Goal: Information Seeking & Learning: Learn about a topic

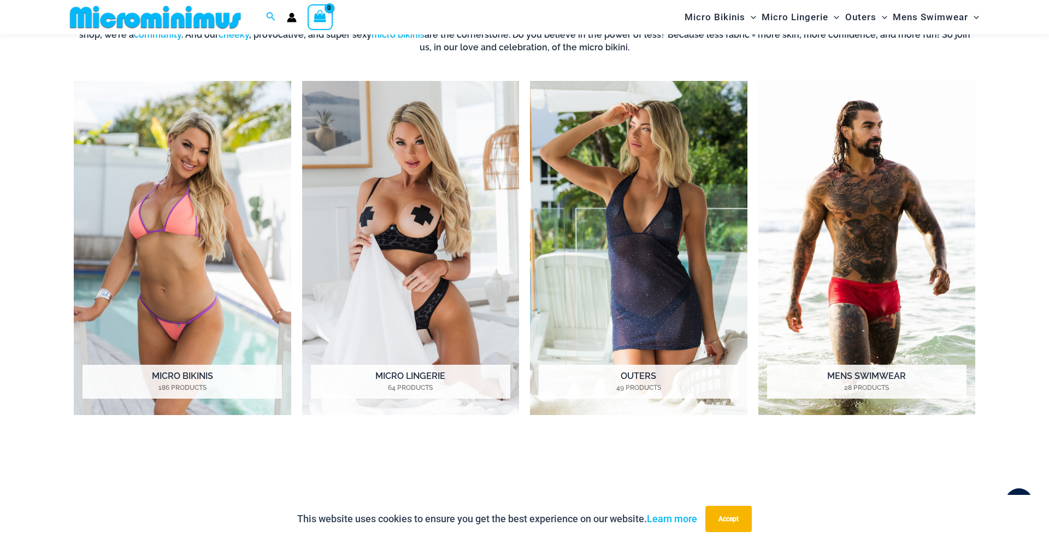
scroll to position [954, 0]
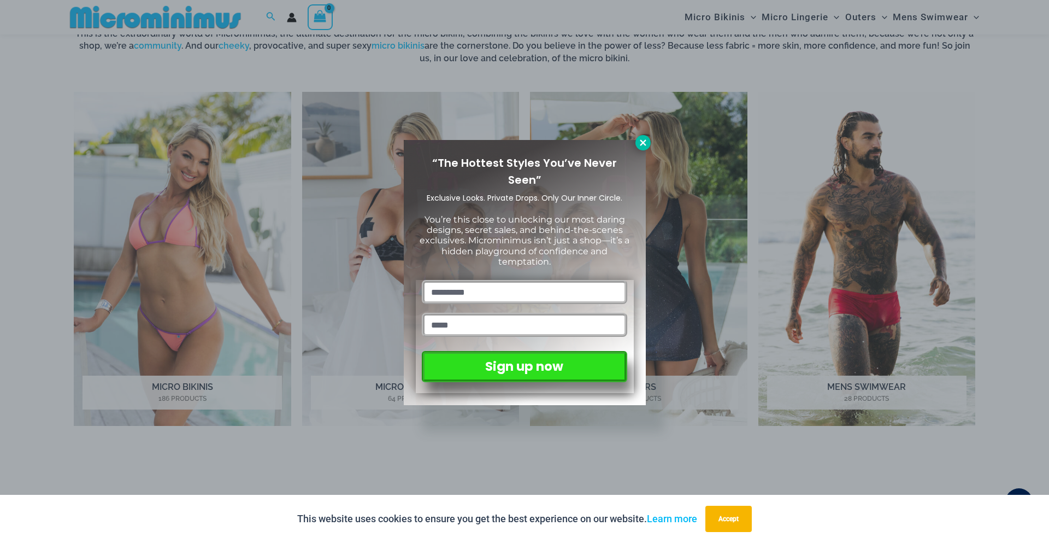
click at [641, 145] on icon at bounding box center [643, 143] width 10 height 10
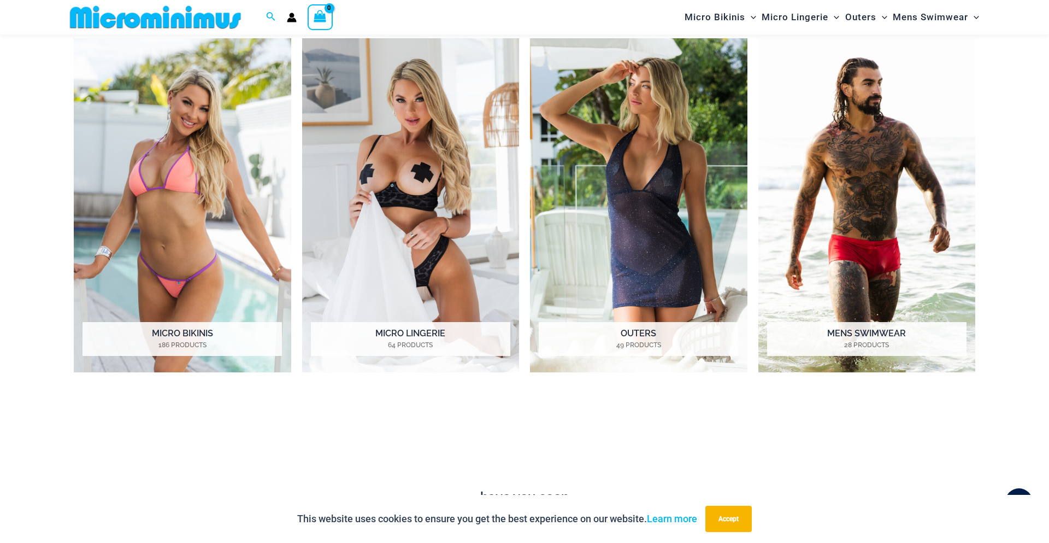
scroll to position [998, 0]
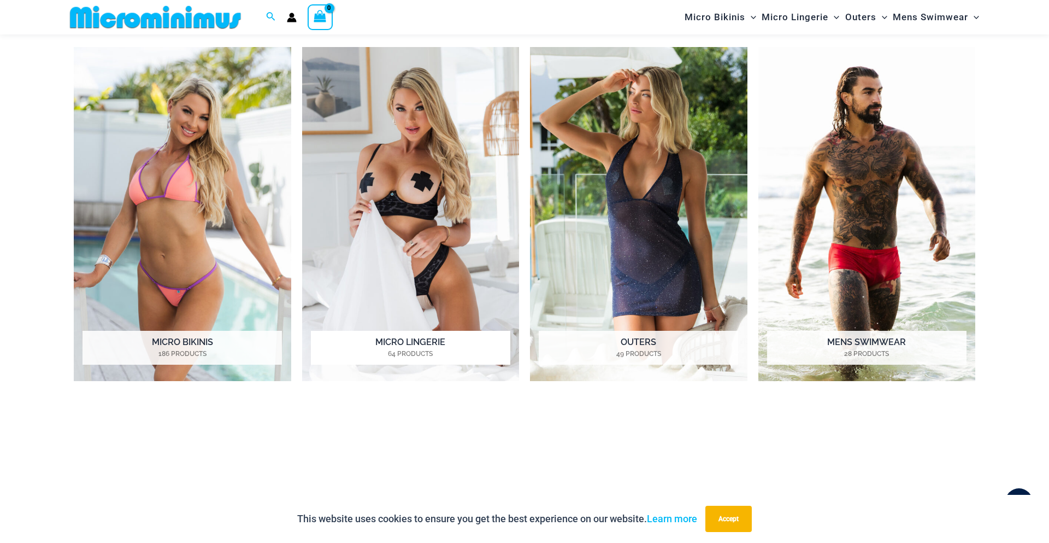
click at [432, 261] on img "Visit product category Micro Lingerie" at bounding box center [410, 214] width 217 height 334
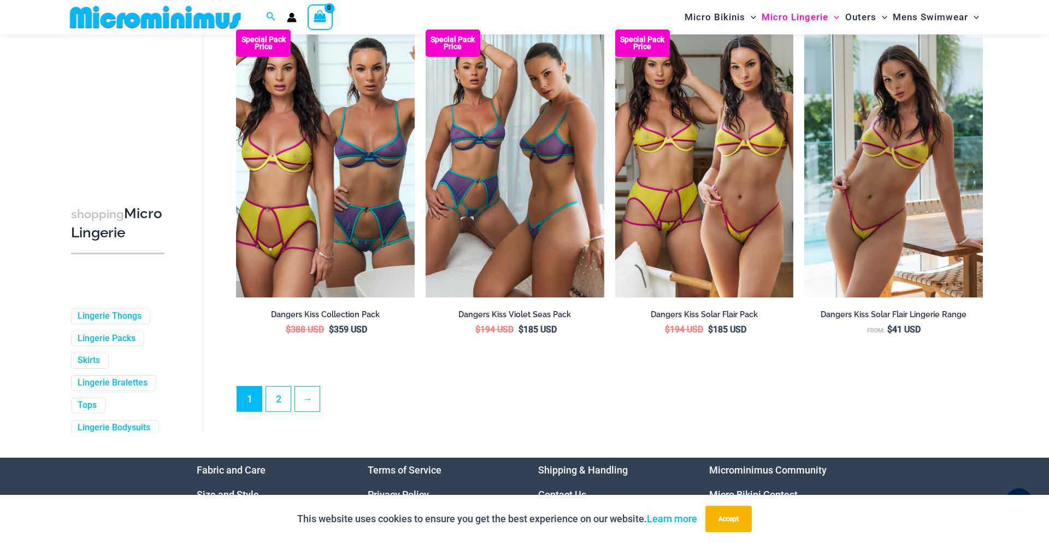
scroll to position [2767, 0]
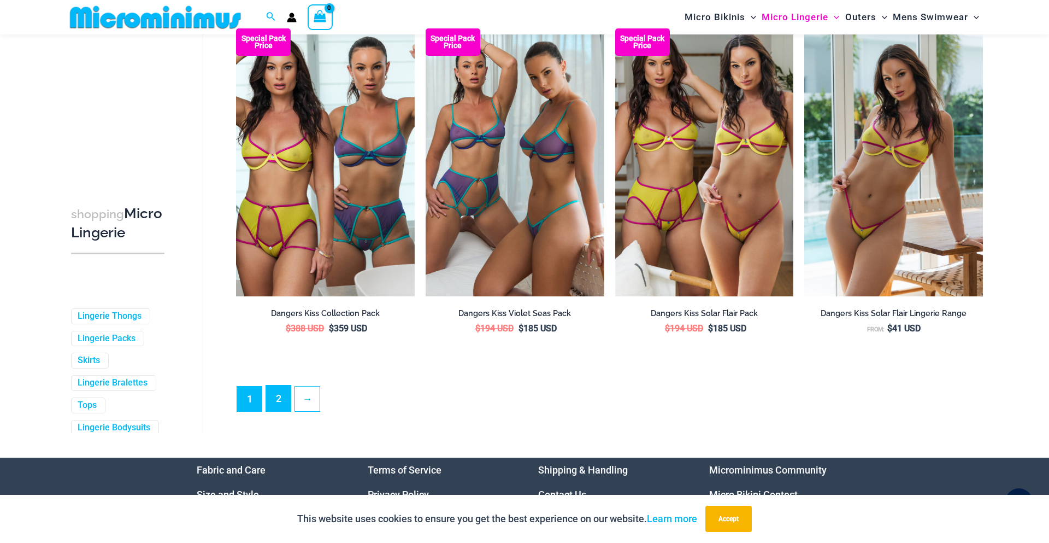
click at [286, 411] on link "2" at bounding box center [278, 398] width 25 height 26
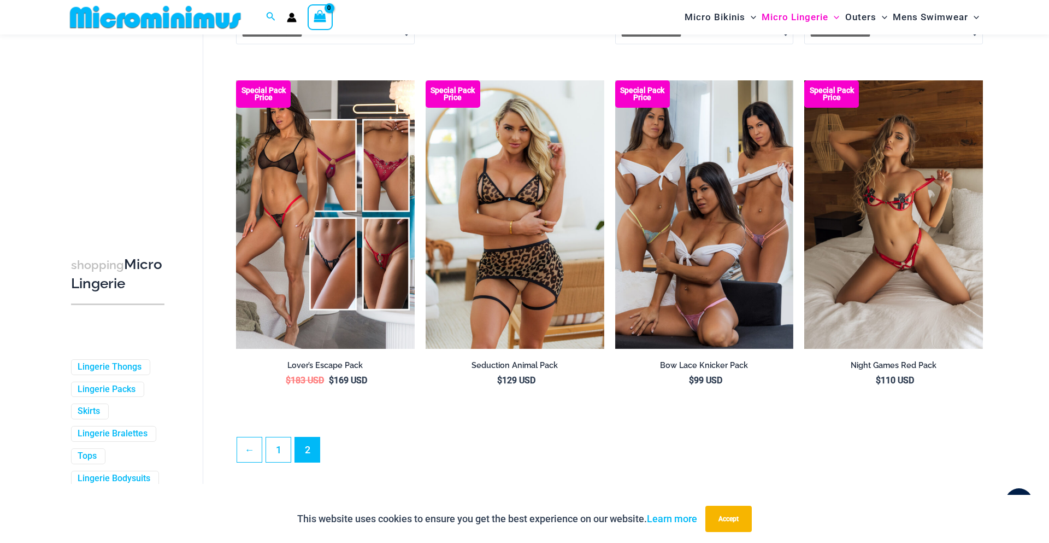
scroll to position [2274, 0]
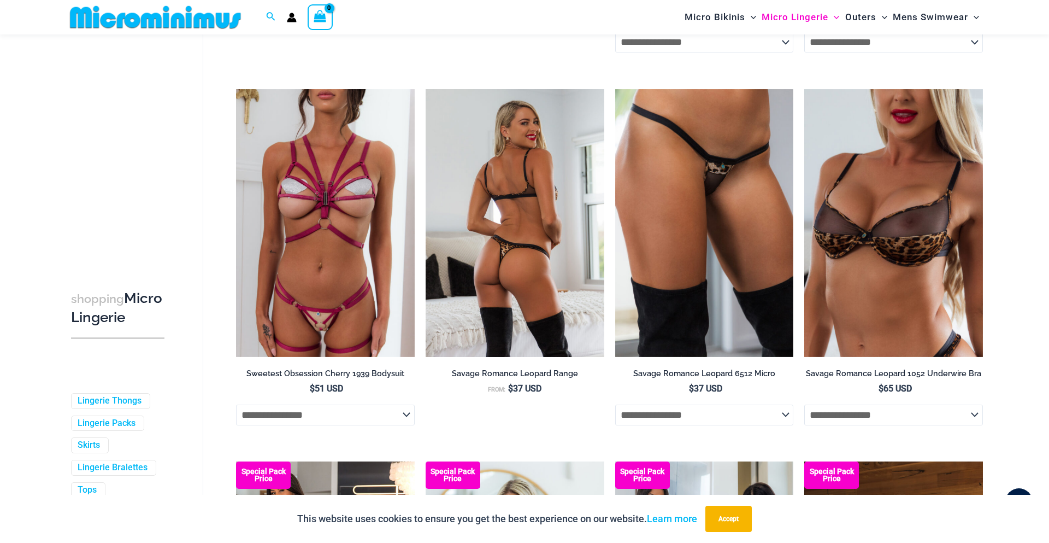
click at [489, 312] on img at bounding box center [515, 223] width 179 height 268
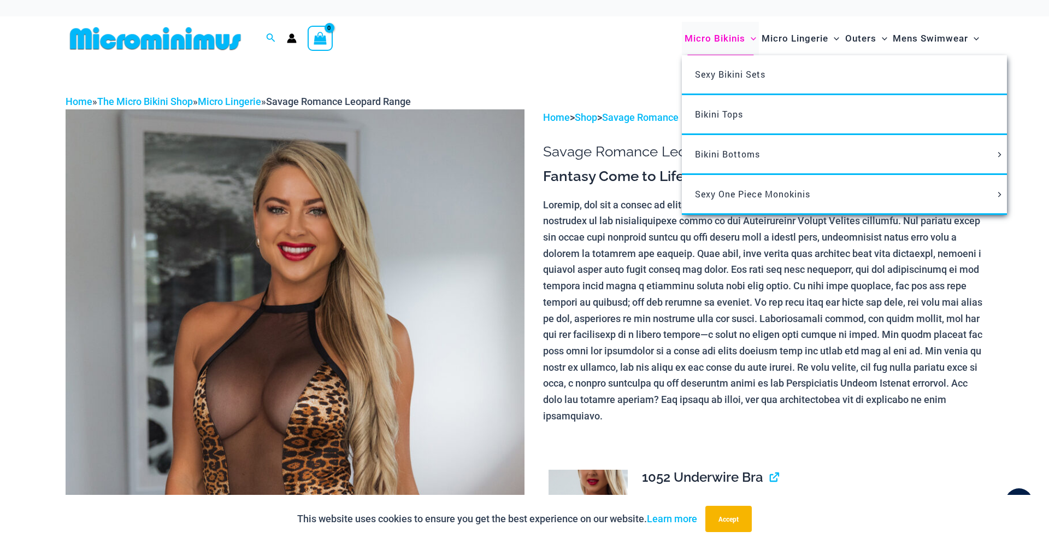
click at [733, 45] on span "Micro Bikinis" at bounding box center [715, 39] width 61 height 28
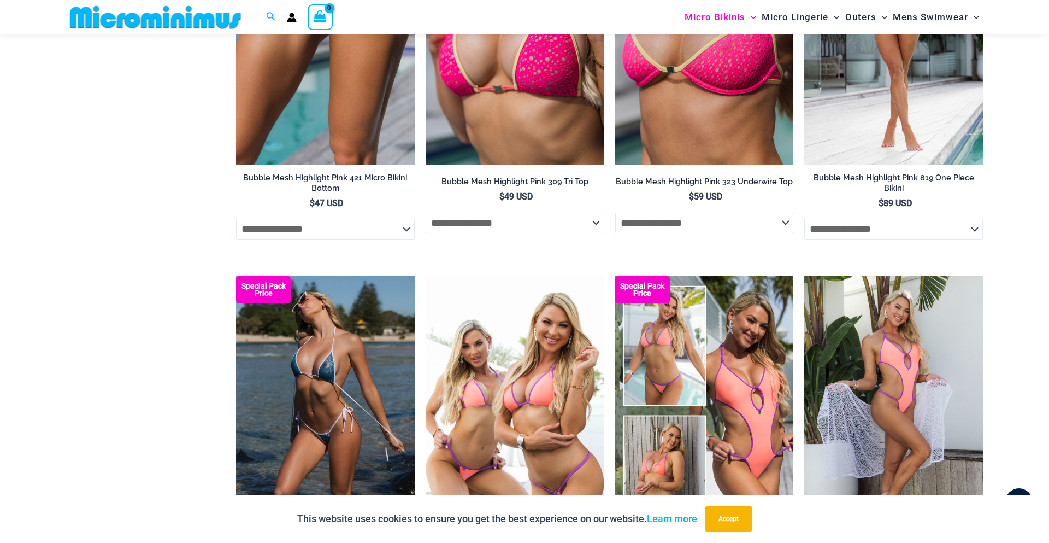
scroll to position [1726, 0]
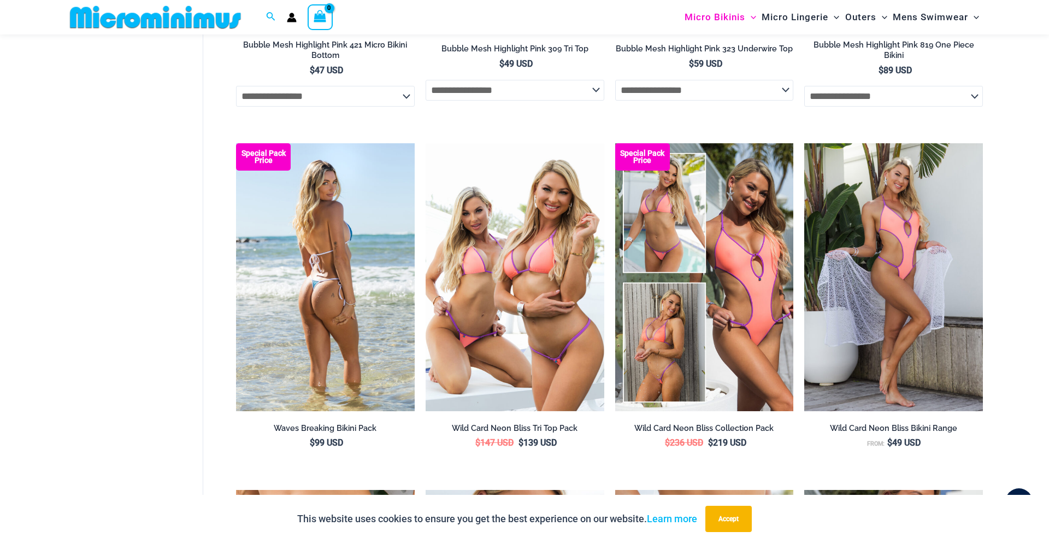
click at [331, 337] on img at bounding box center [325, 277] width 179 height 268
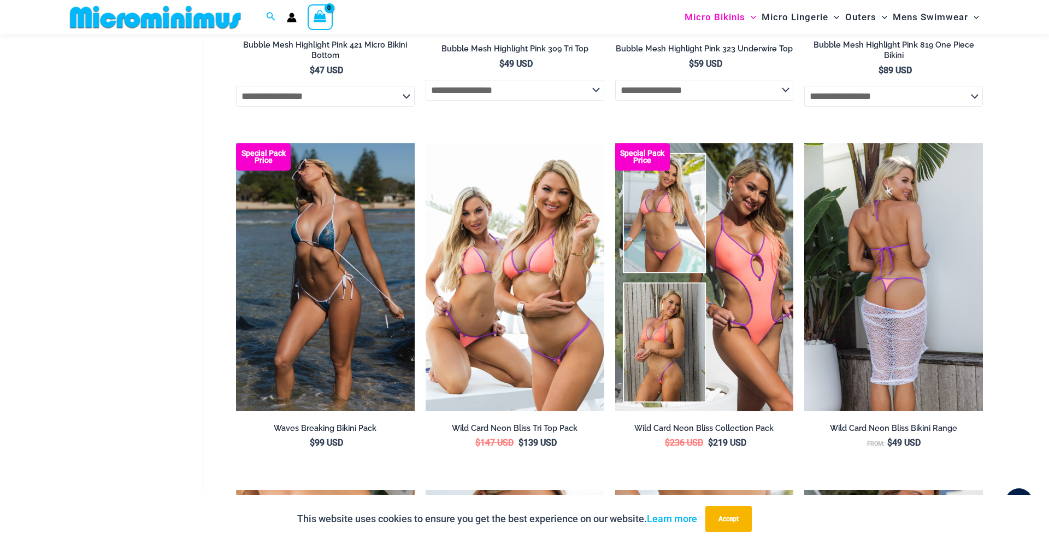
click at [843, 255] on img at bounding box center [893, 277] width 179 height 268
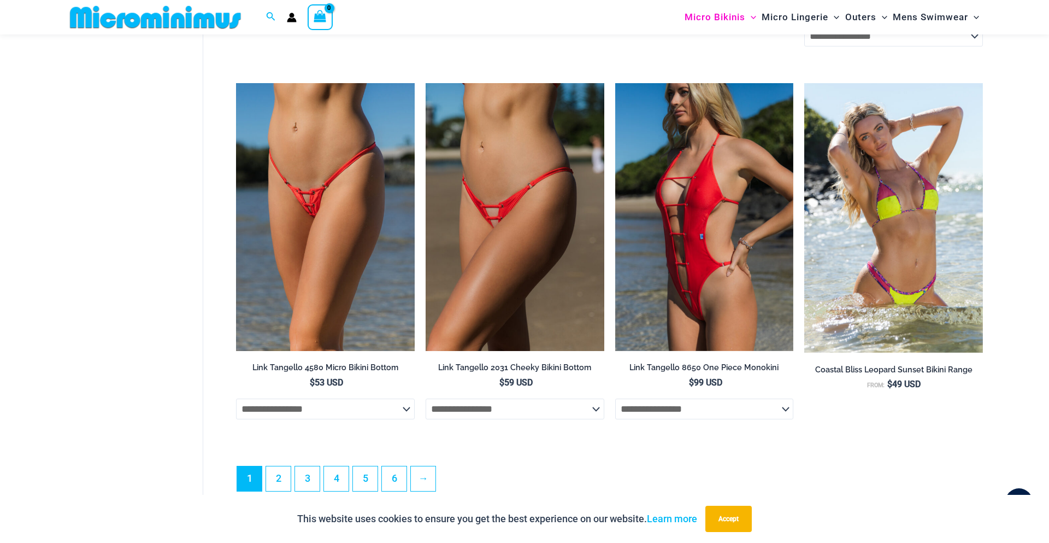
scroll to position [3098, 0]
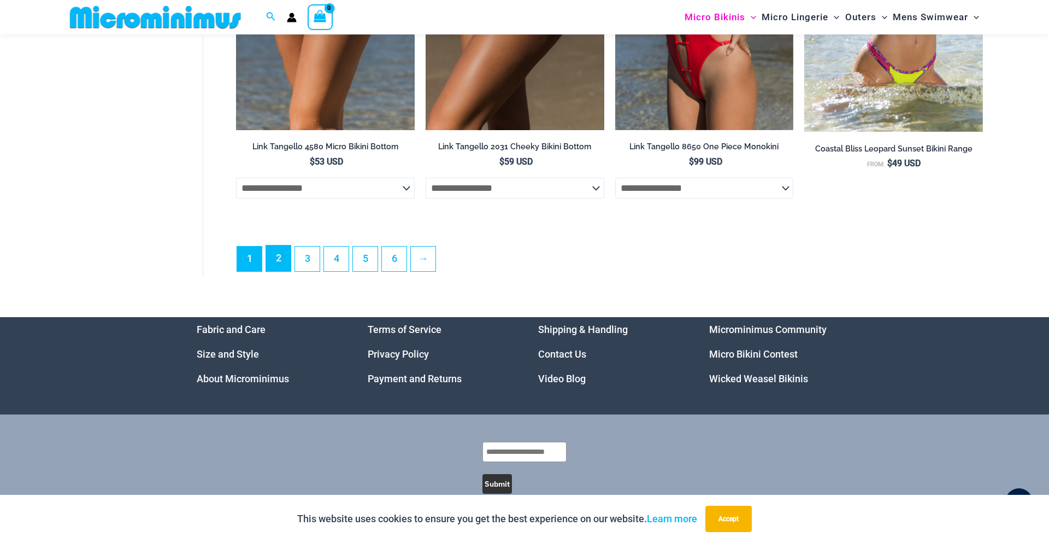
click at [280, 268] on link "2" at bounding box center [278, 258] width 25 height 26
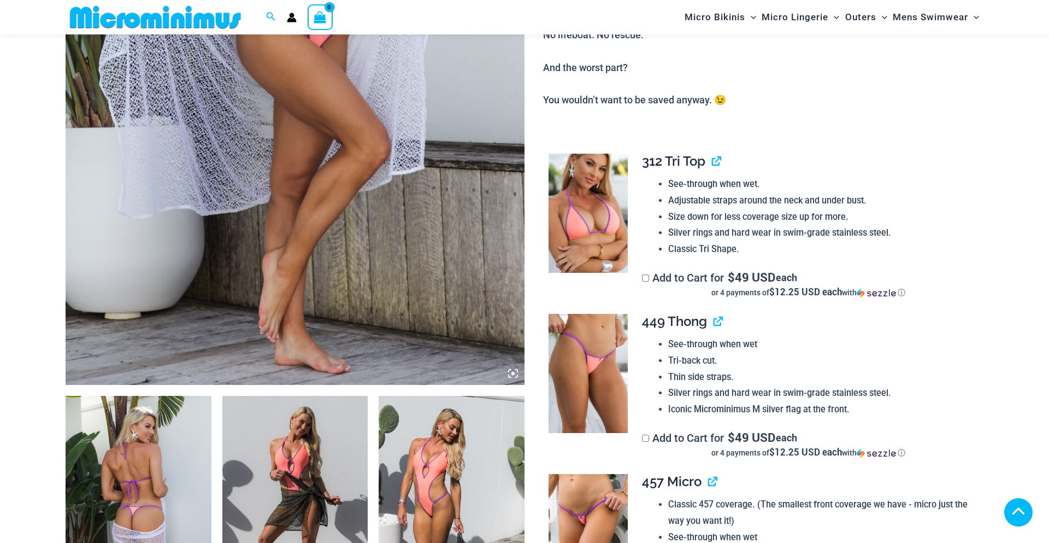
scroll to position [503, 0]
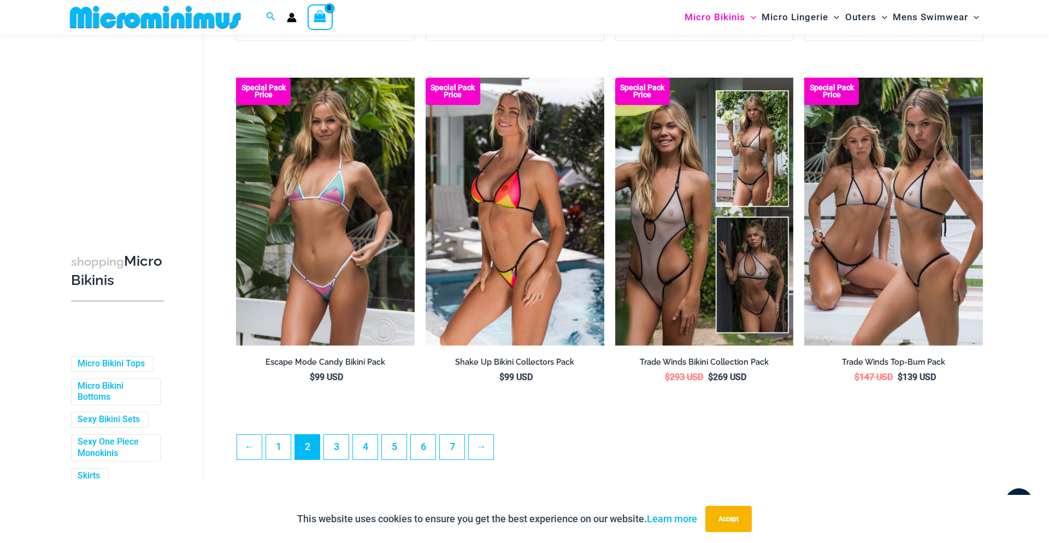
scroll to position [2689, 0]
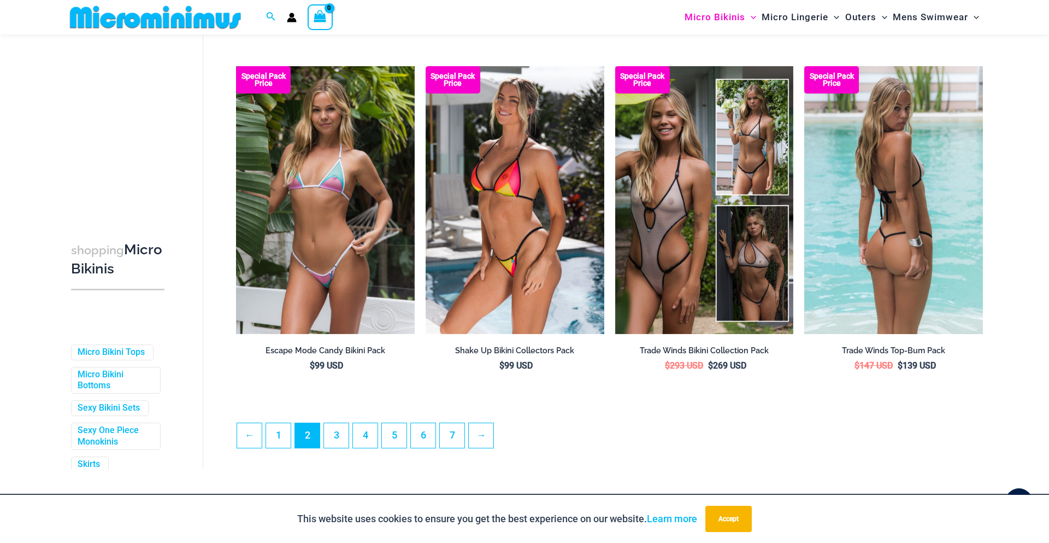
click at [896, 263] on img at bounding box center [893, 200] width 179 height 268
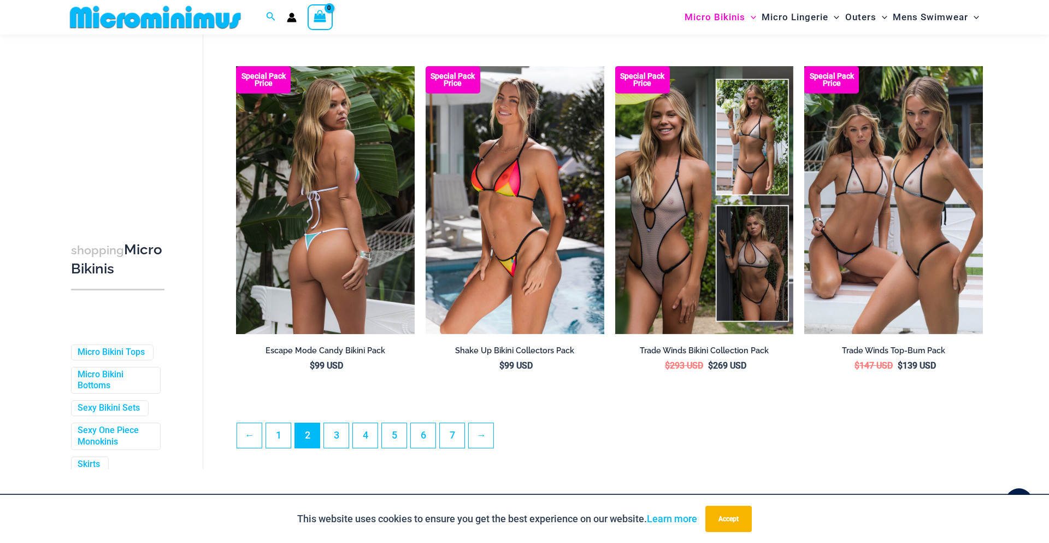
click at [381, 242] on img at bounding box center [325, 200] width 179 height 268
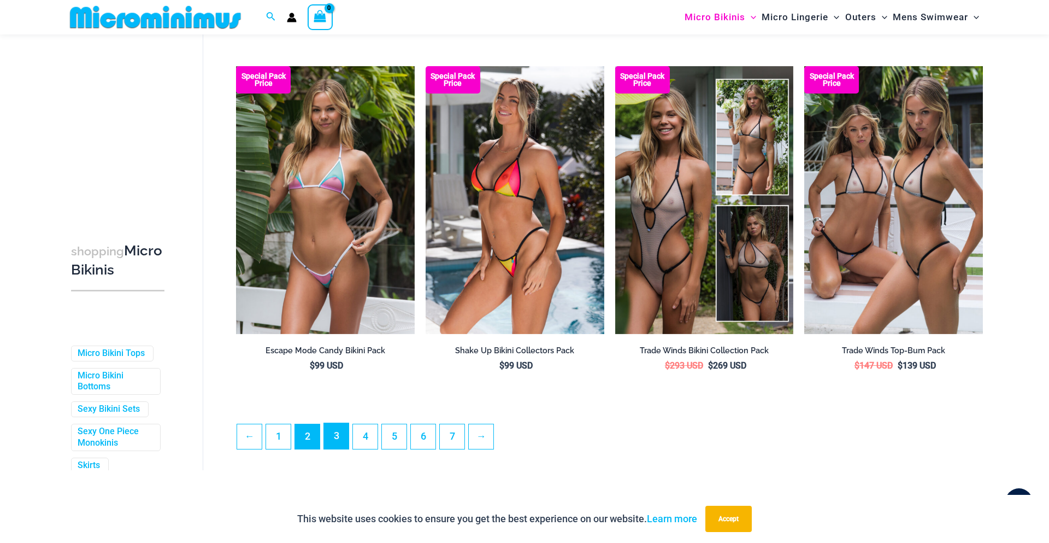
click at [342, 449] on link "3" at bounding box center [336, 436] width 25 height 26
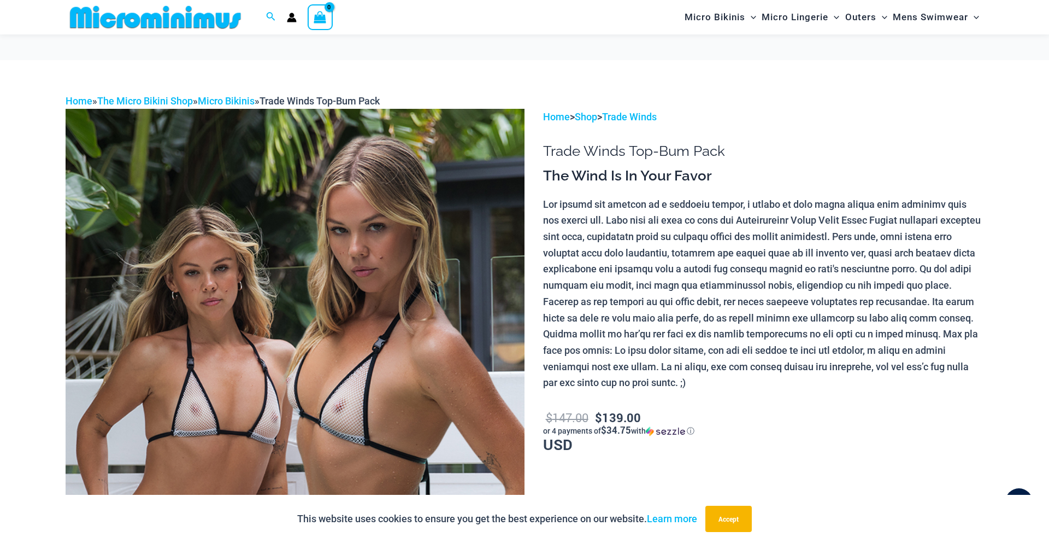
scroll to position [22, 0]
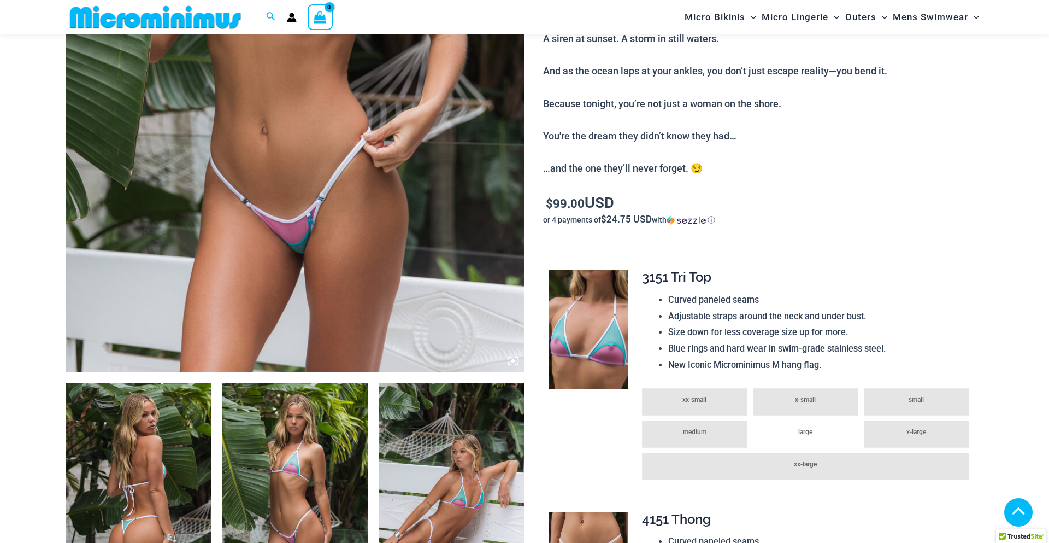
scroll to position [595, 0]
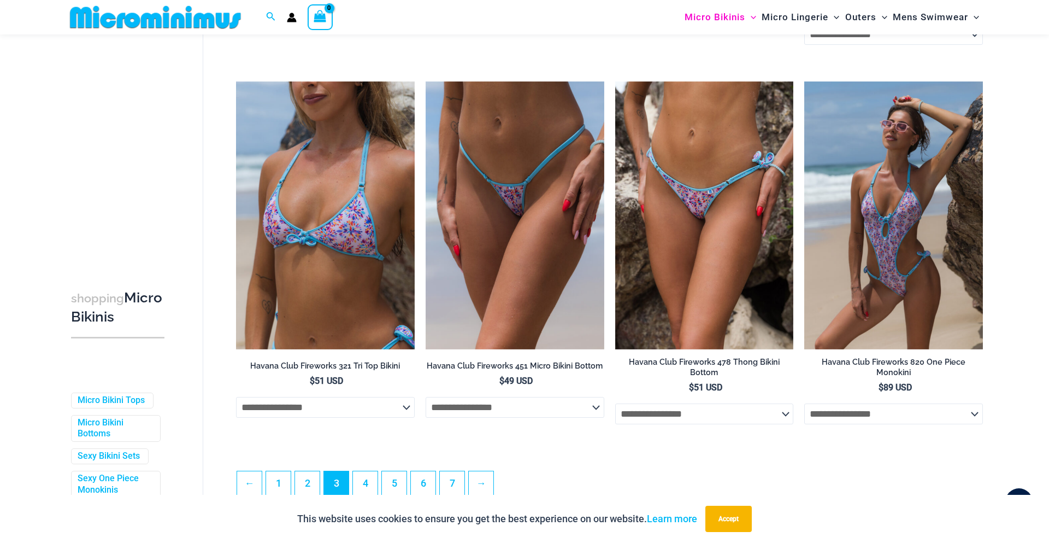
scroll to position [2677, 0]
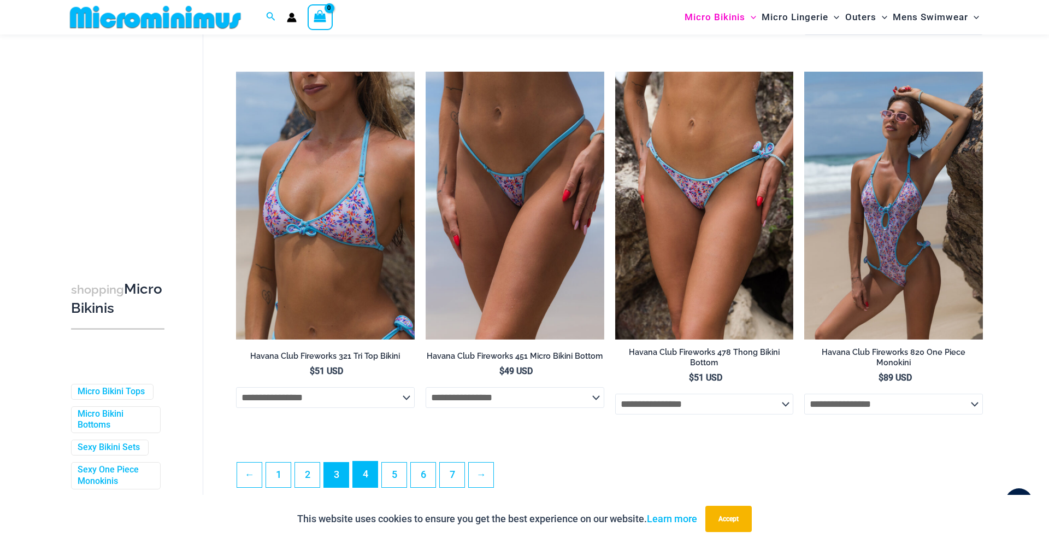
click at [375, 472] on link "4" at bounding box center [365, 474] width 25 height 26
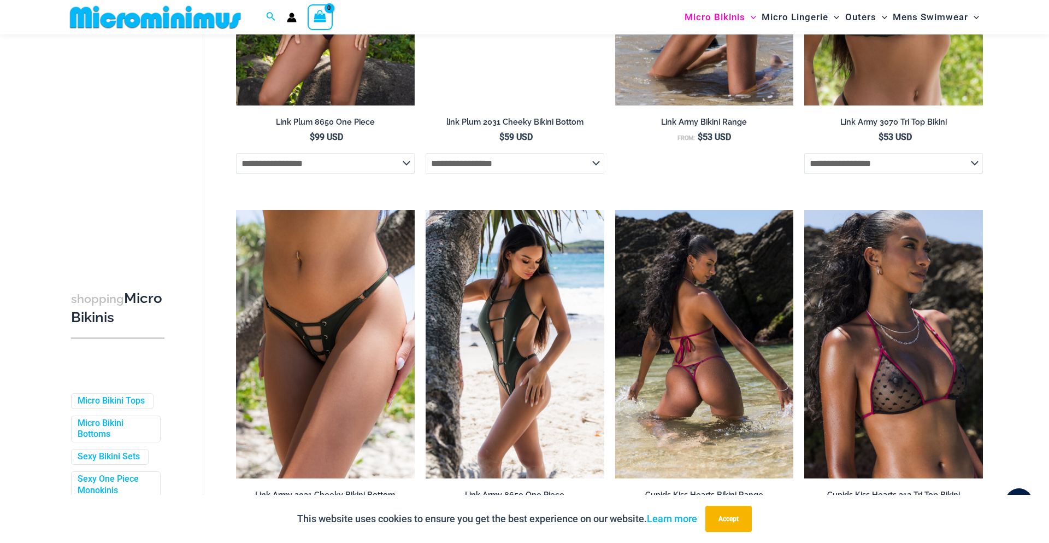
scroll to position [1558, 0]
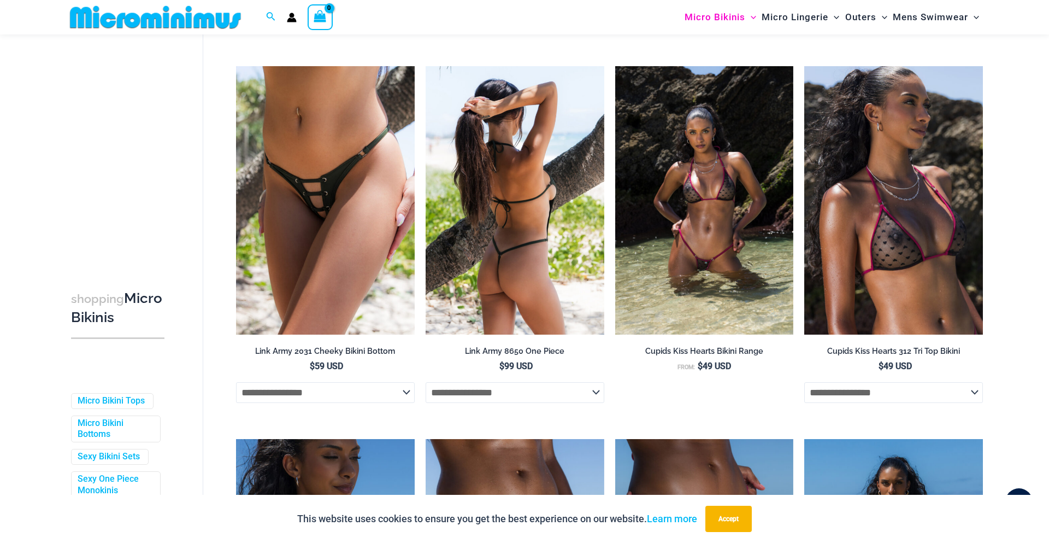
click at [582, 255] on img at bounding box center [515, 200] width 179 height 268
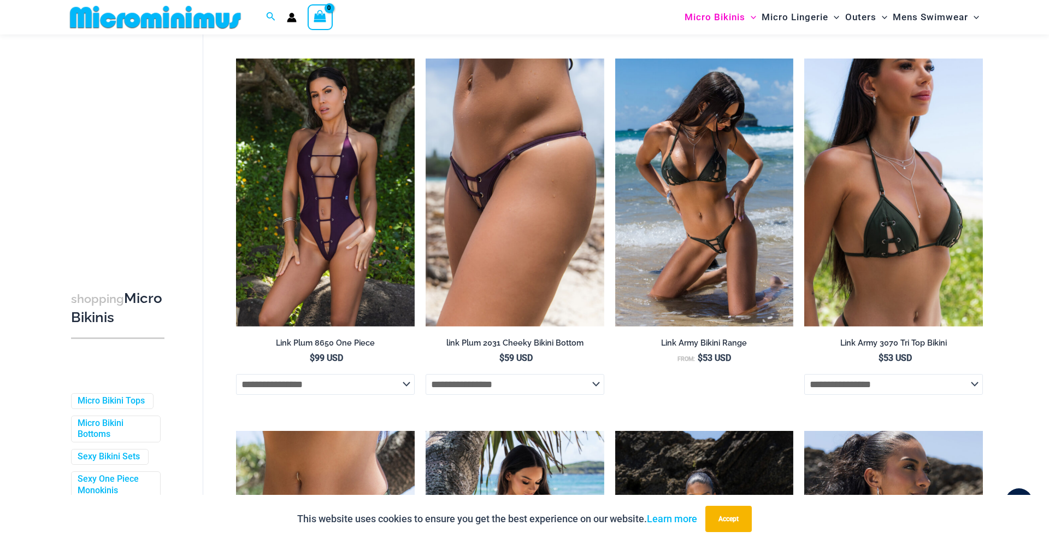
scroll to position [1189, 0]
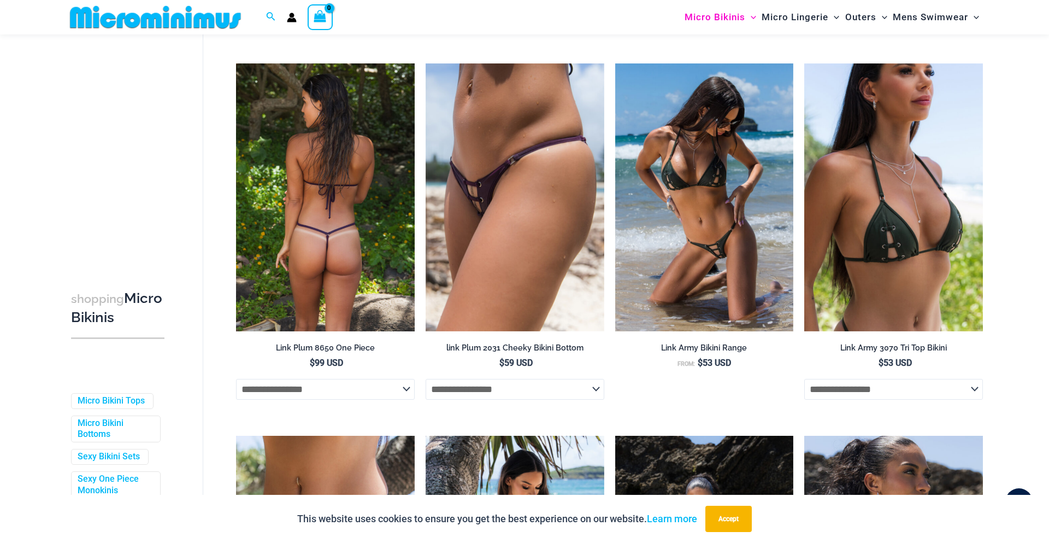
click at [354, 261] on img at bounding box center [325, 197] width 179 height 268
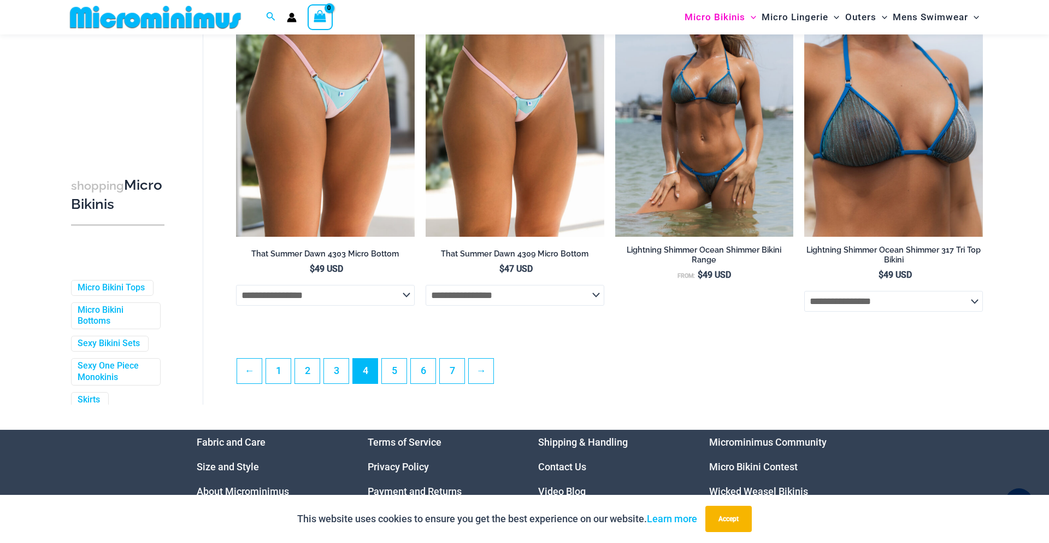
scroll to position [2790, 0]
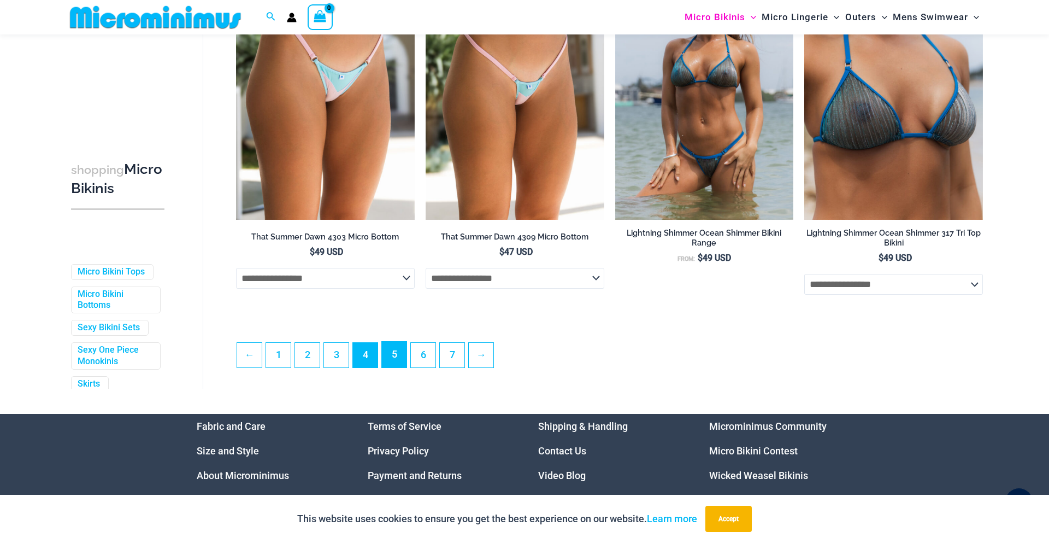
click at [401, 367] on link "5" at bounding box center [394, 355] width 25 height 26
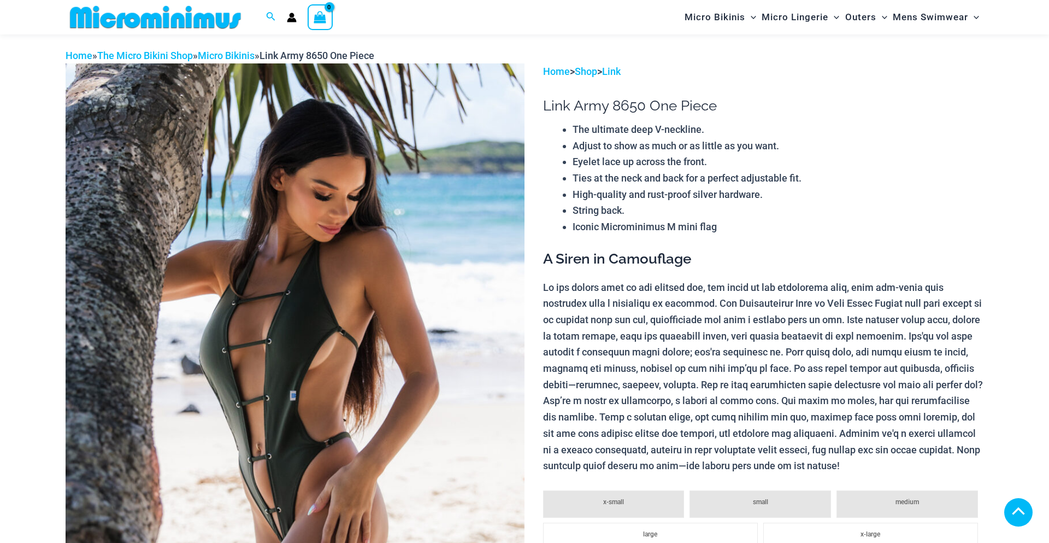
scroll to position [419, 0]
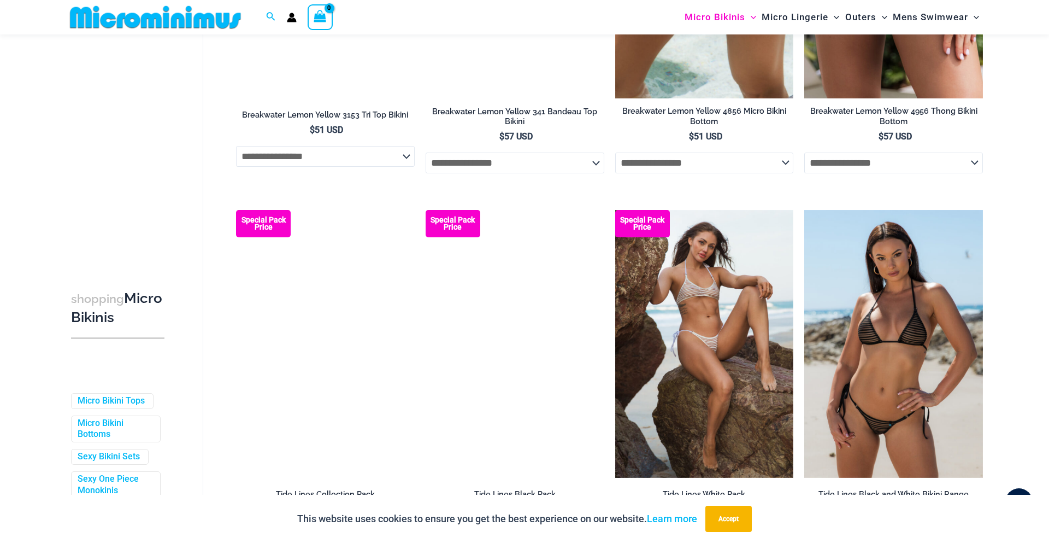
scroll to position [2711, 0]
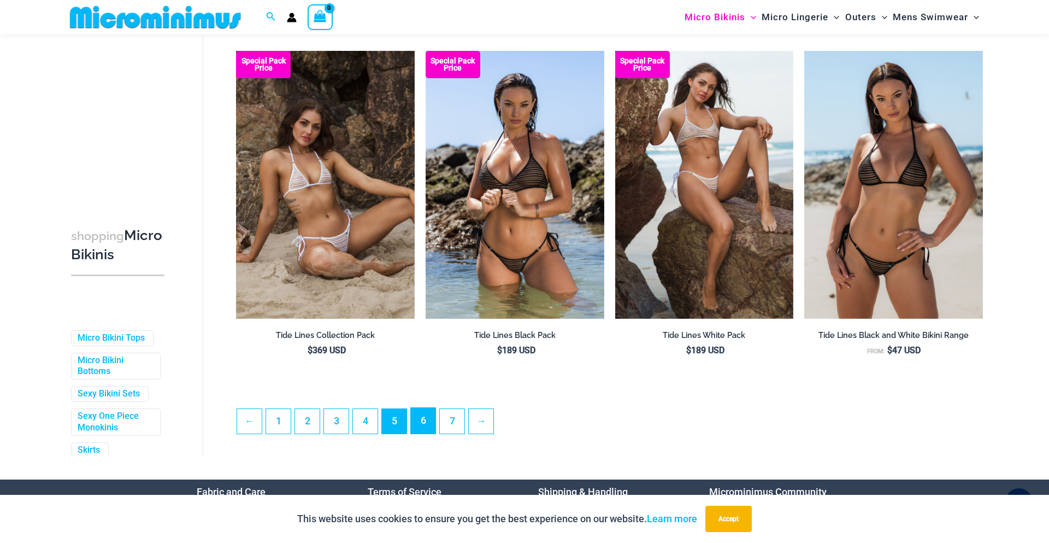
click at [430, 422] on link "6" at bounding box center [423, 421] width 25 height 26
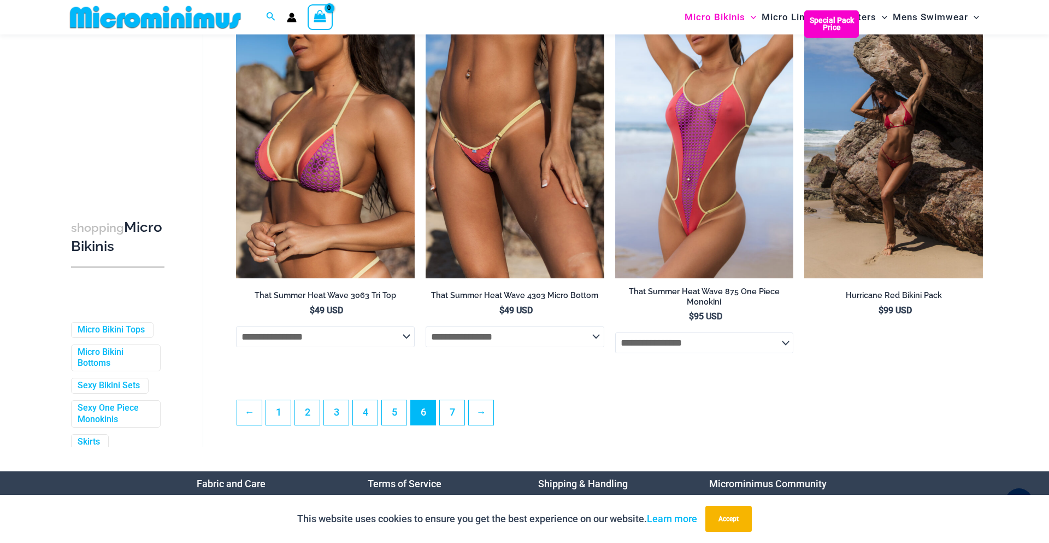
scroll to position [2741, 0]
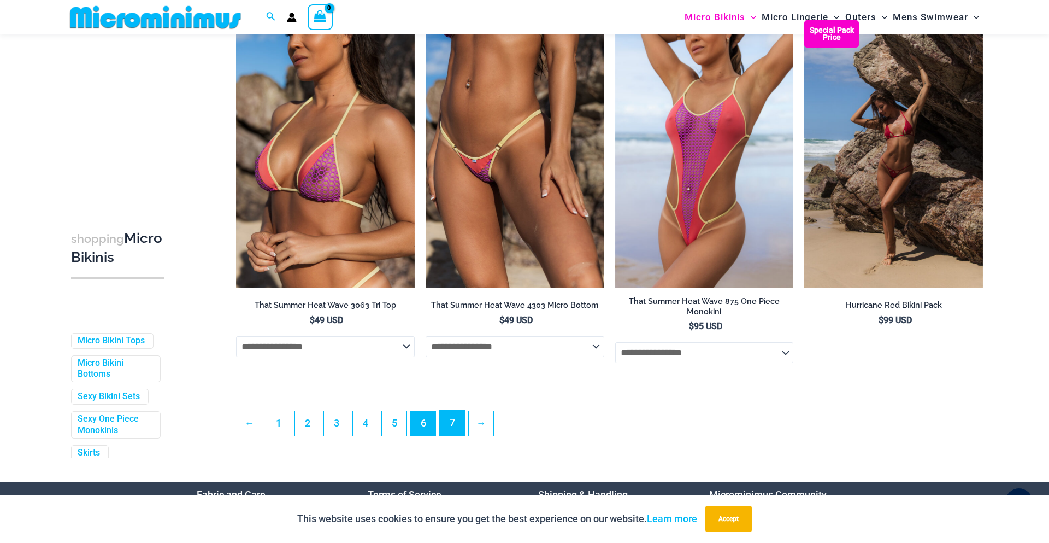
click at [445, 436] on link "7" at bounding box center [452, 423] width 25 height 26
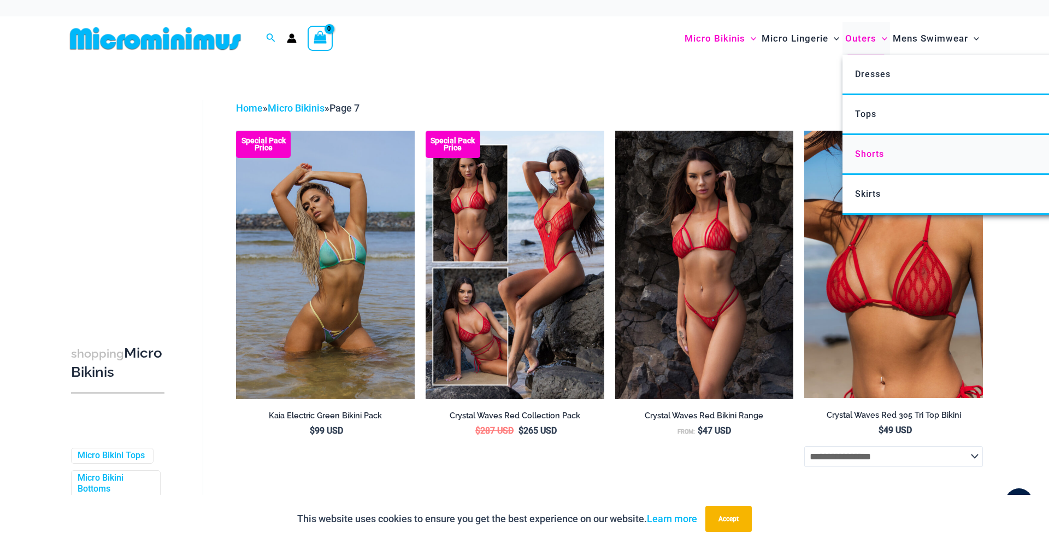
click at [857, 154] on span "Shorts" at bounding box center [869, 154] width 29 height 10
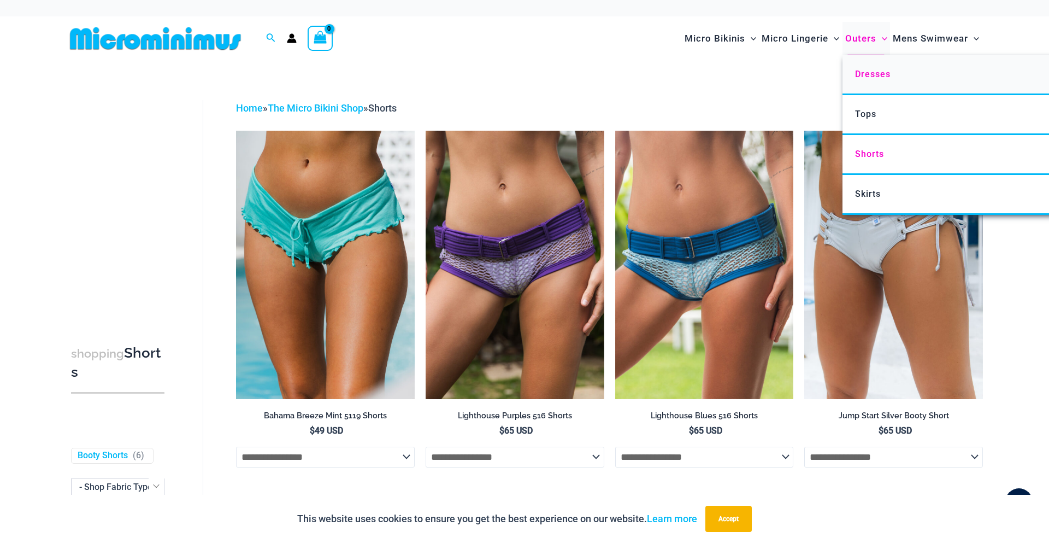
click at [877, 79] on span "Dresses" at bounding box center [873, 74] width 36 height 10
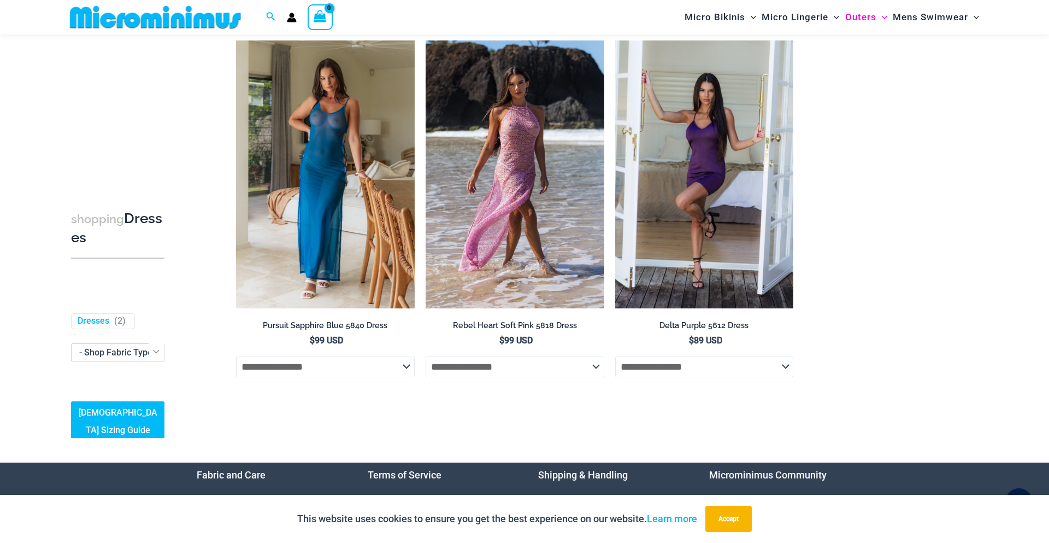
scroll to position [838, 0]
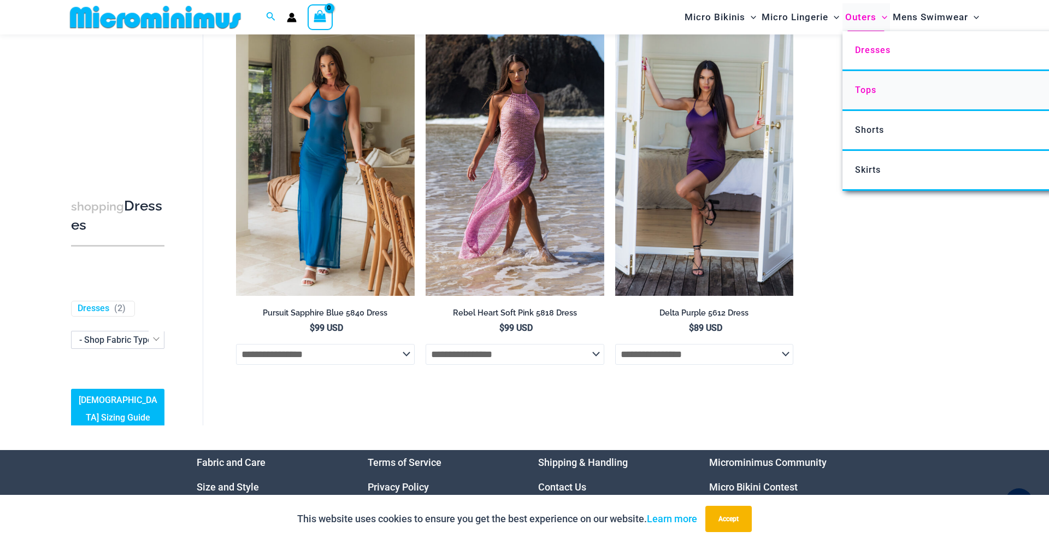
click at [883, 91] on link "Tops" at bounding box center [1005, 91] width 325 height 40
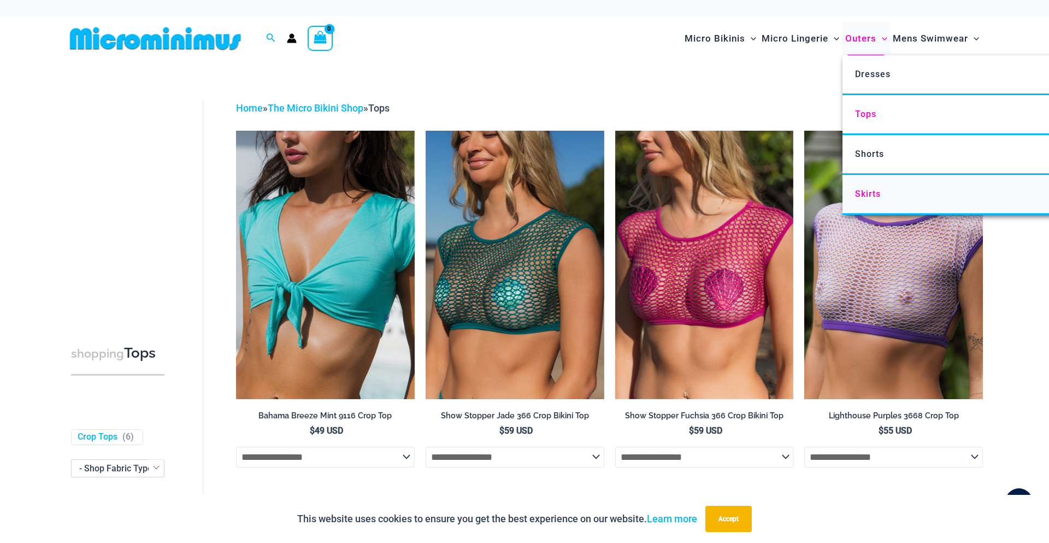
click at [879, 201] on link "Skirts" at bounding box center [1005, 195] width 325 height 40
